Goal: Information Seeking & Learning: Check status

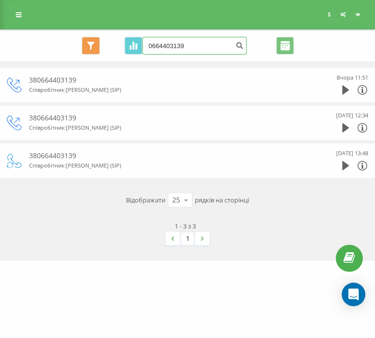
drag, startPoint x: 197, startPoint y: 50, endPoint x: 151, endPoint y: 43, distance: 46.7
click at [116, 46] on div "Всі дзвінки Основний Графік 0664403139 Експорт .csv .xls .xlsx 19.05.2025 - 19.…" at bounding box center [187, 46] width 361 height 18
paste input "50964525"
type input "0509645259"
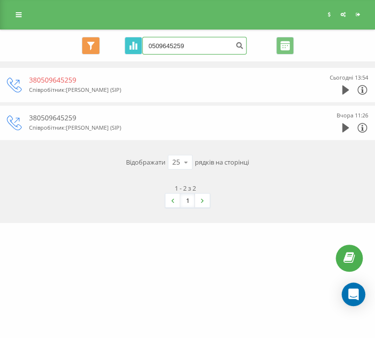
drag, startPoint x: 167, startPoint y: 43, endPoint x: 141, endPoint y: 40, distance: 26.2
click at [133, 40] on div "Всі дзвінки Основний Графік 0509645259 Експорт .csv .xls .xlsx [DATE] - [DATE]" at bounding box center [187, 46] width 361 height 18
paste input "988219445"
type input "0988219445"
